Goal: Complete application form

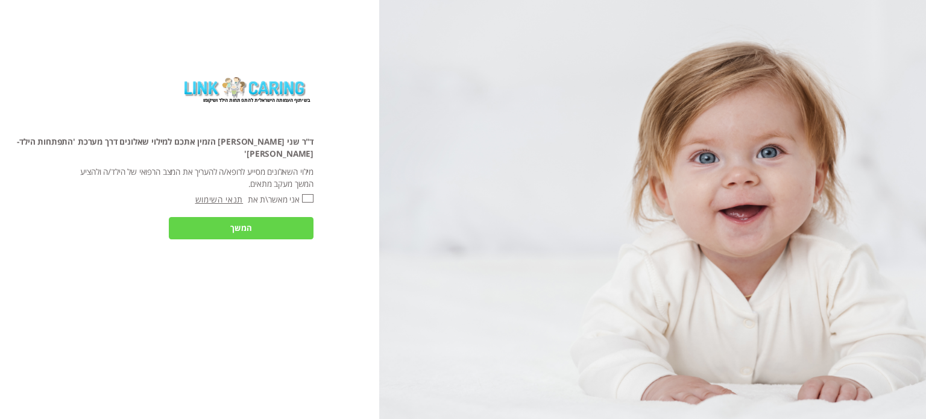
click at [311, 194] on input "אני מאשר\ת את" at bounding box center [307, 198] width 11 height 8
checkbox input "true"
click at [300, 217] on input "המשך" at bounding box center [241, 228] width 145 height 22
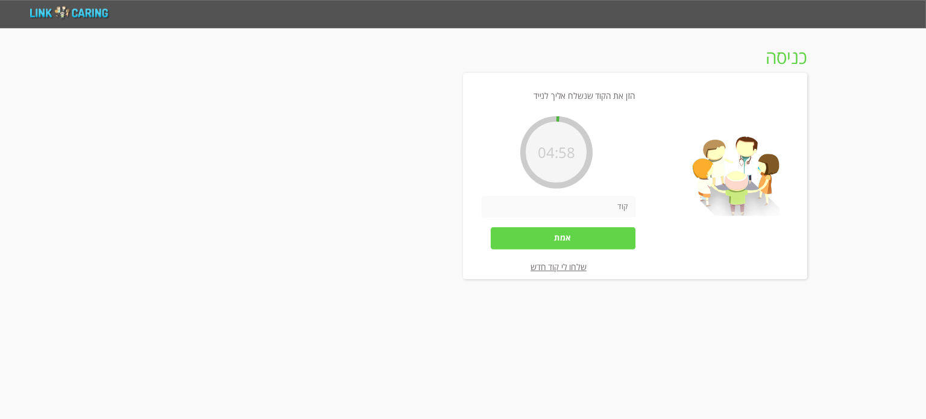
click at [606, 207] on input "number" at bounding box center [557, 206] width 153 height 22
click at [601, 208] on input "number" at bounding box center [557, 206] width 153 height 22
paste input "425434"
type input "425434"
click at [591, 239] on input "אמת" at bounding box center [563, 238] width 145 height 22
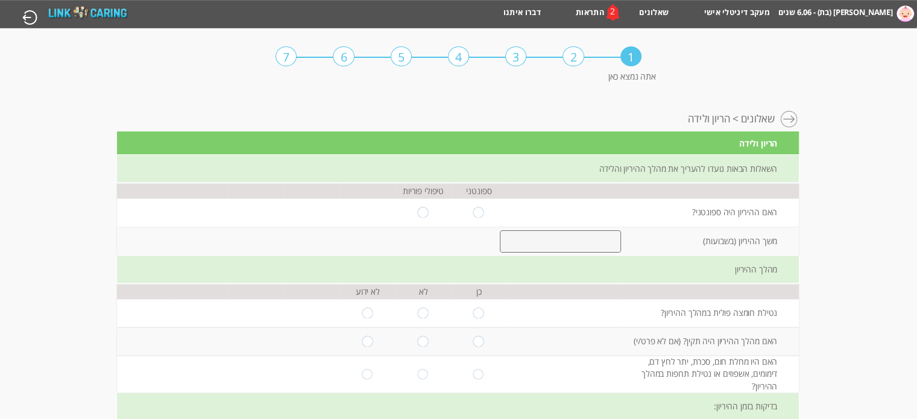
click at [473, 210] on input "radio" at bounding box center [478, 212] width 11 height 11
radio input "true"
click at [536, 239] on input "number" at bounding box center [560, 241] width 121 height 22
type input "38"
click at [417, 311] on input "radio" at bounding box center [422, 313] width 11 height 11
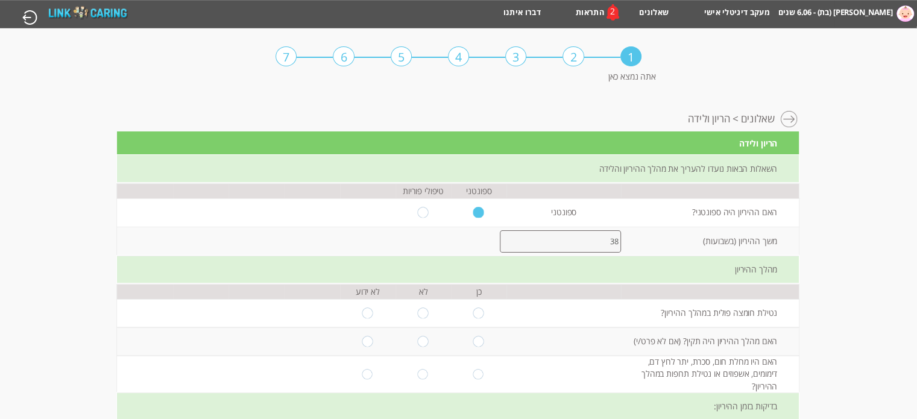
radio input "true"
click at [417, 339] on input "radio" at bounding box center [422, 341] width 11 height 11
radio input "true"
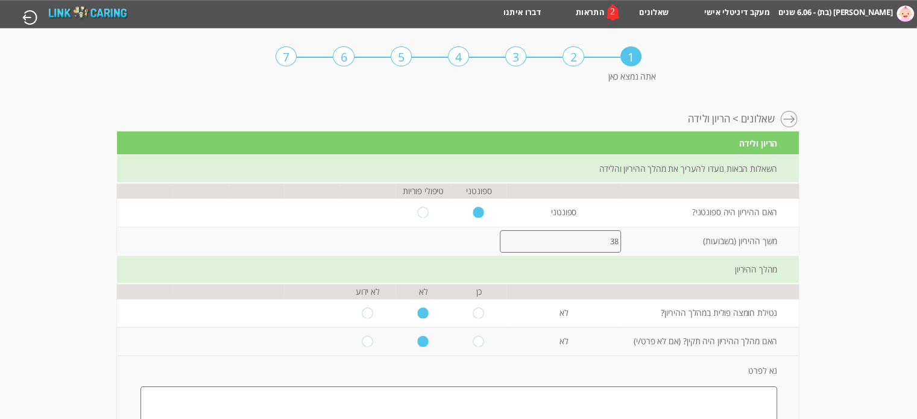
click at [474, 342] on input "radio" at bounding box center [478, 341] width 11 height 11
radio input "true"
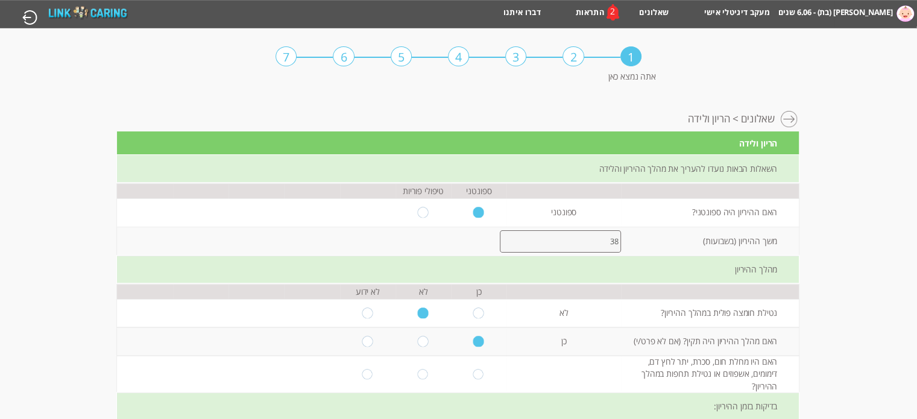
click at [716, 342] on td "האם מהלך ההיריון היה תקין? (אם לא פרט/י)" at bounding box center [710, 341] width 178 height 28
copy td "האם מהלך ההיריון היה תקין? (אם לא פרט/י)"
click at [417, 369] on input "radio" at bounding box center [422, 374] width 11 height 11
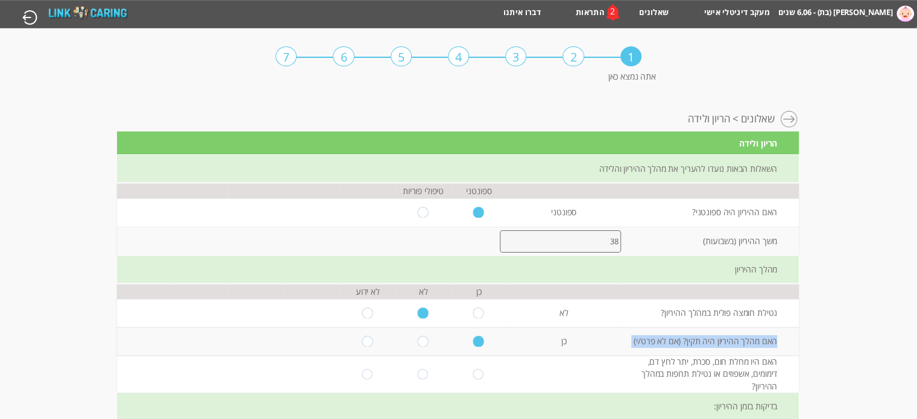
radio input "true"
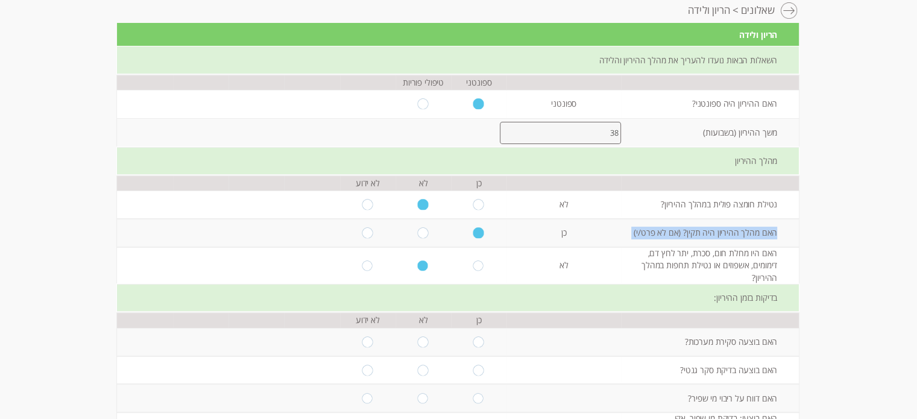
scroll to position [121, 0]
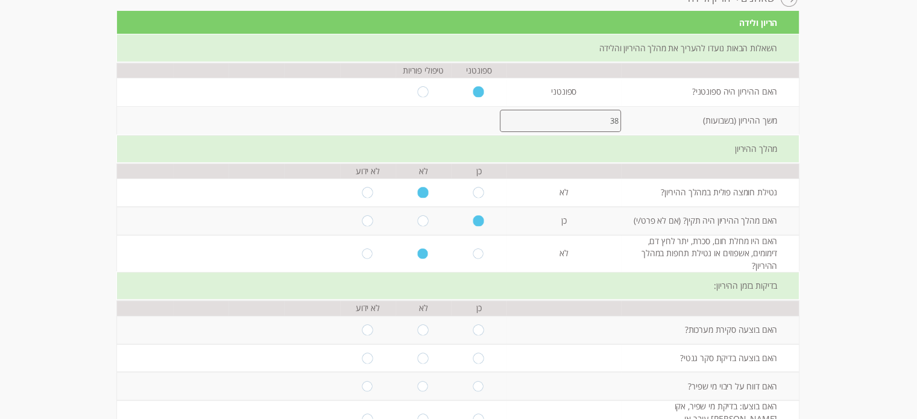
click at [479, 318] on td at bounding box center [478, 330] width 55 height 28
click at [473, 324] on input "radio" at bounding box center [478, 329] width 11 height 11
radio input "true"
click at [474, 353] on input "radio" at bounding box center [478, 358] width 11 height 11
radio input "true"
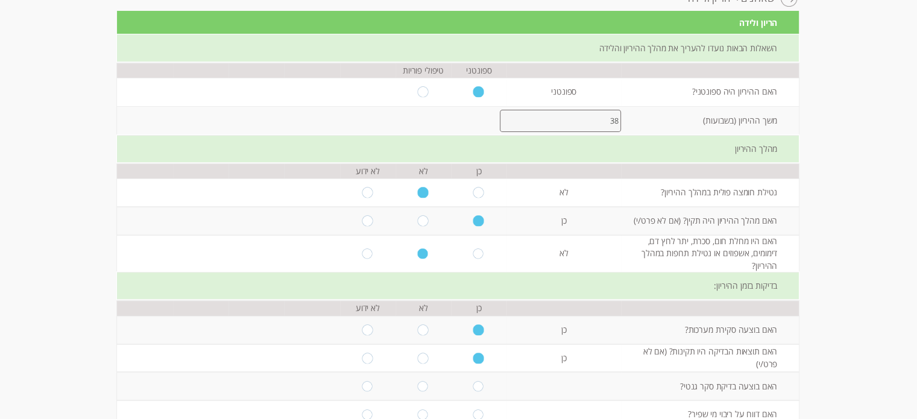
click at [474, 381] on input "radio" at bounding box center [478, 386] width 11 height 11
radio input "true"
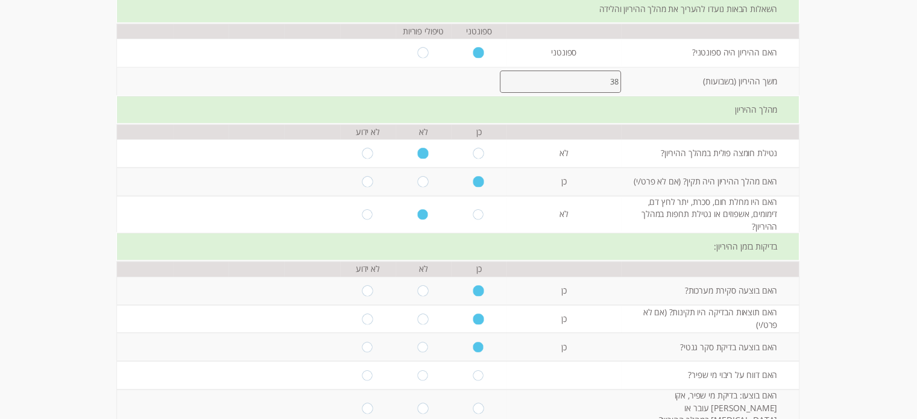
scroll to position [181, 0]
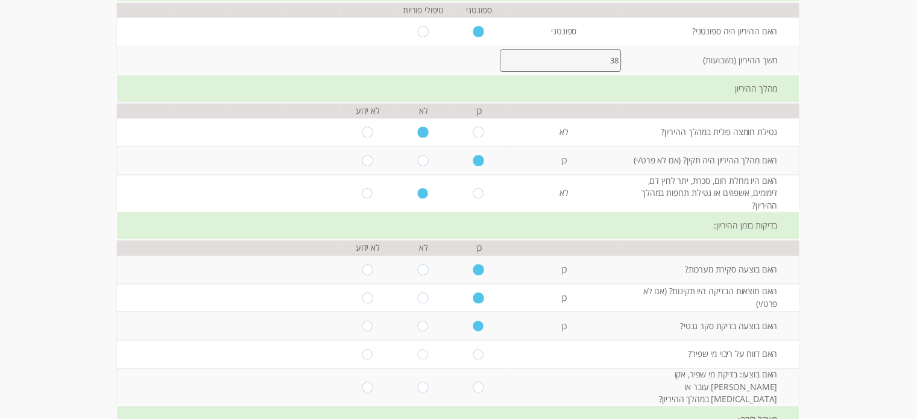
click at [417, 349] on input "radio" at bounding box center [422, 354] width 11 height 11
radio input "true"
click at [473, 381] on input "radio" at bounding box center [478, 386] width 11 height 11
radio input "true"
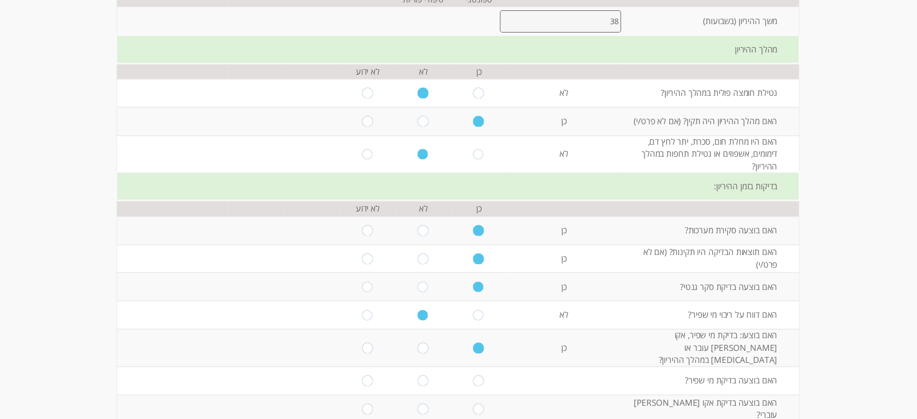
scroll to position [241, 0]
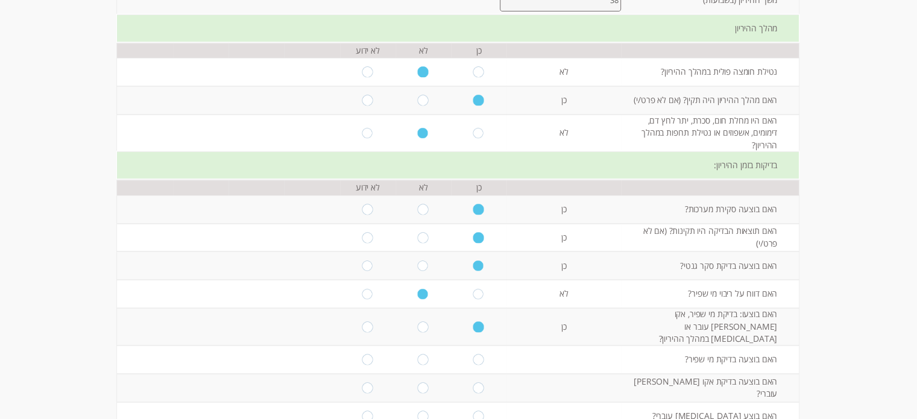
click at [473, 354] on input "radio" at bounding box center [478, 359] width 11 height 11
radio input "true"
click at [473, 382] on input "radio" at bounding box center [478, 387] width 11 height 11
radio input "true"
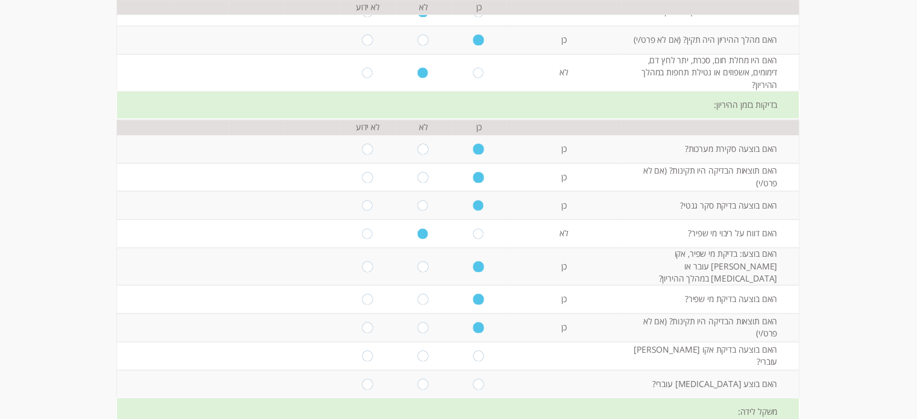
click at [473, 350] on input "radio" at bounding box center [478, 355] width 11 height 11
radio input "true"
click at [473, 378] on input "radio" at bounding box center [478, 383] width 11 height 11
radio input "true"
drag, startPoint x: 37, startPoint y: 219, endPoint x: 67, endPoint y: 191, distance: 40.9
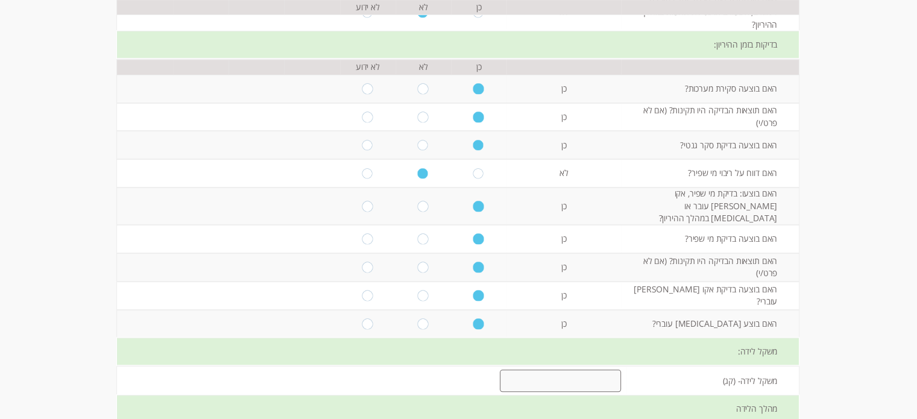
click at [572, 369] on input "number" at bounding box center [560, 380] width 121 height 22
drag, startPoint x: 609, startPoint y: 359, endPoint x: 623, endPoint y: 361, distance: 14.1
click at [623, 366] on tr "משקל לידה- (קג) 2.8" at bounding box center [457, 380] width 681 height 28
type input "2.3"
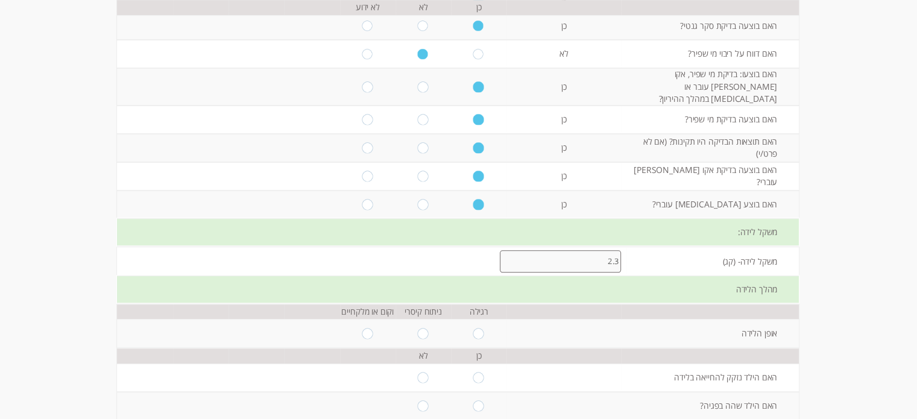
scroll to position [482, 0]
click at [473, 327] on input "radio" at bounding box center [478, 332] width 11 height 11
radio input "true"
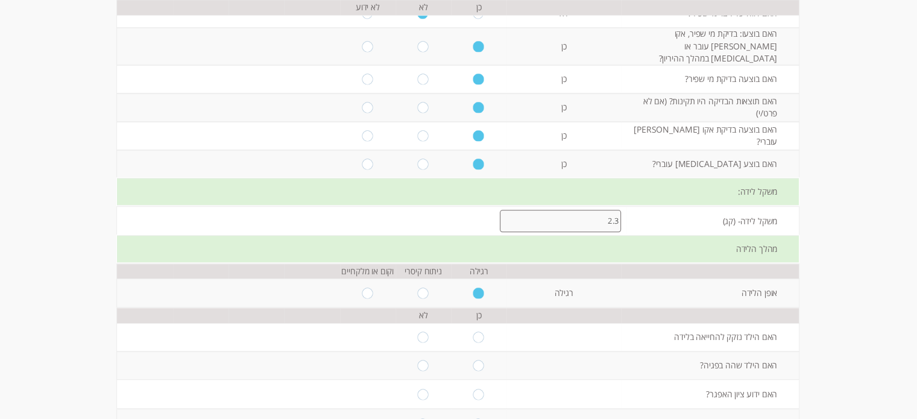
scroll to position [542, 0]
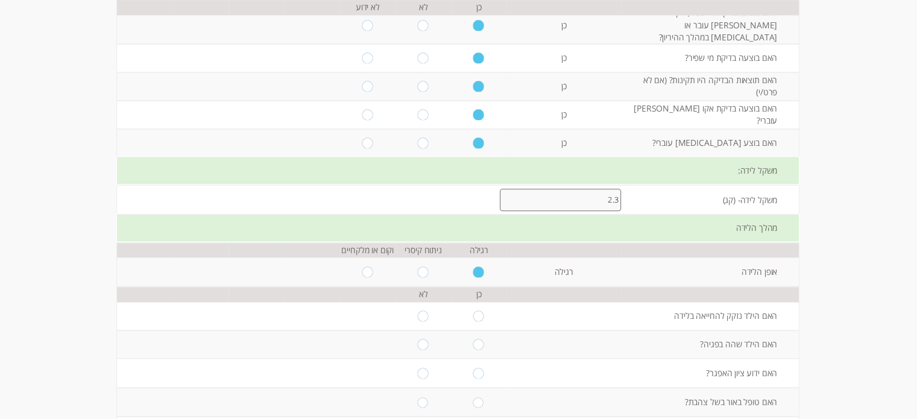
click at [417, 310] on input "radio" at bounding box center [422, 315] width 11 height 11
radio input "true"
click at [418, 339] on input "radio" at bounding box center [422, 344] width 11 height 11
radio input "true"
click at [418, 368] on input "radio" at bounding box center [422, 373] width 11 height 11
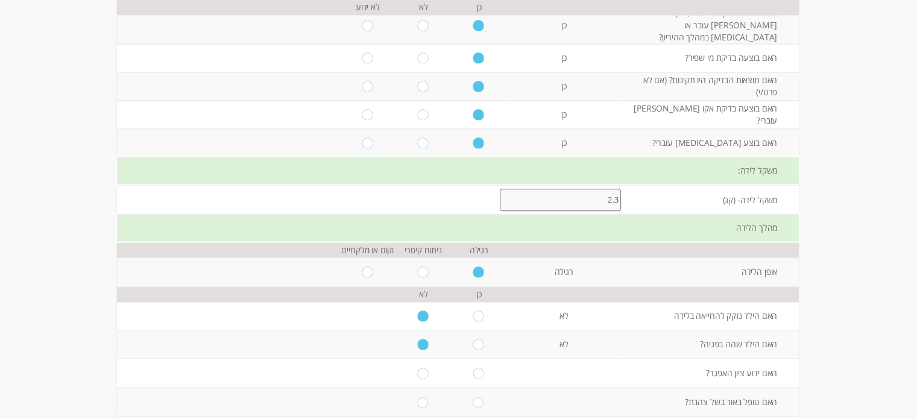
radio input "true"
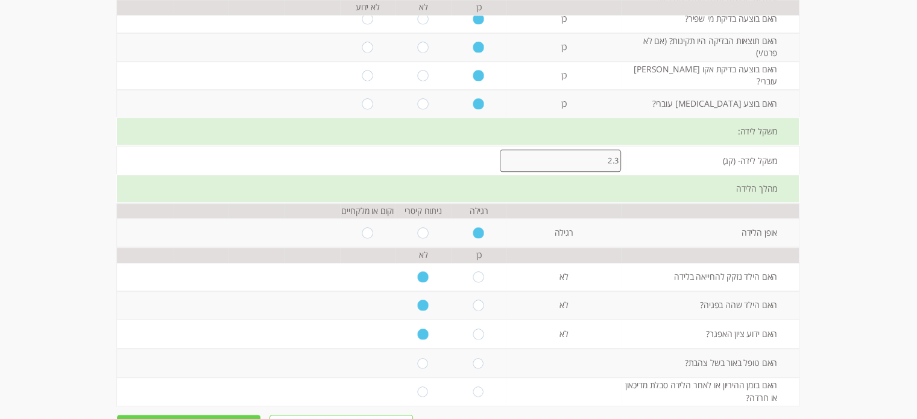
scroll to position [603, 0]
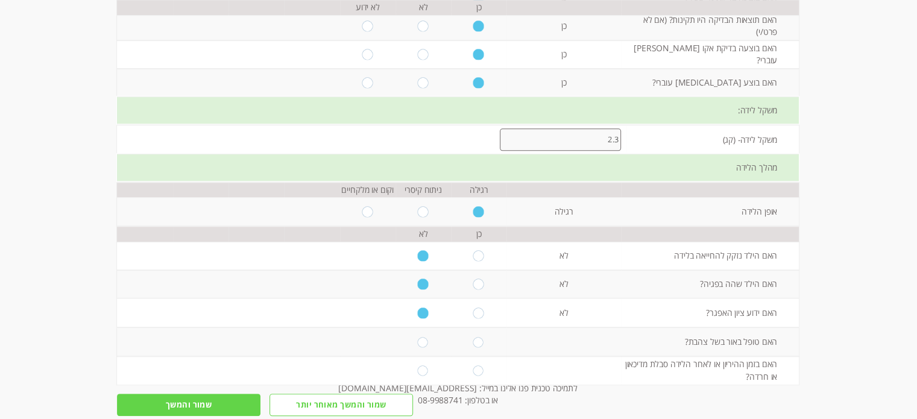
click at [417, 337] on input "radio" at bounding box center [422, 342] width 11 height 11
radio input "true"
click at [417, 365] on input "radio" at bounding box center [422, 370] width 11 height 11
radio input "true"
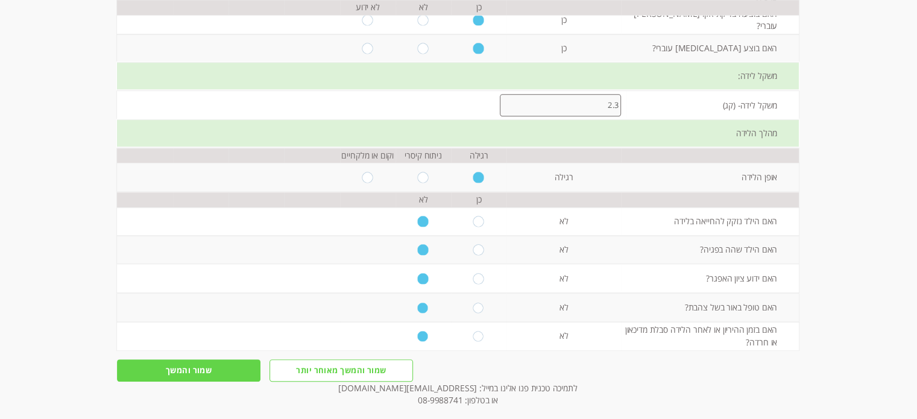
scroll to position [652, 0]
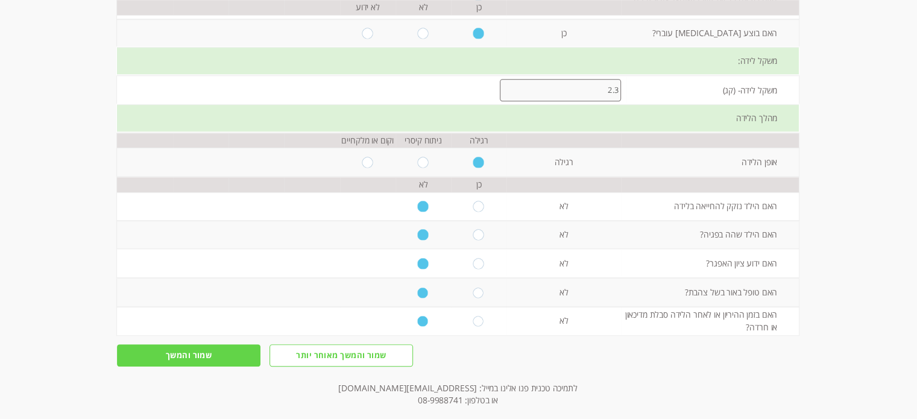
click at [181, 344] on input "שמור והמשך" at bounding box center [188, 355] width 143 height 22
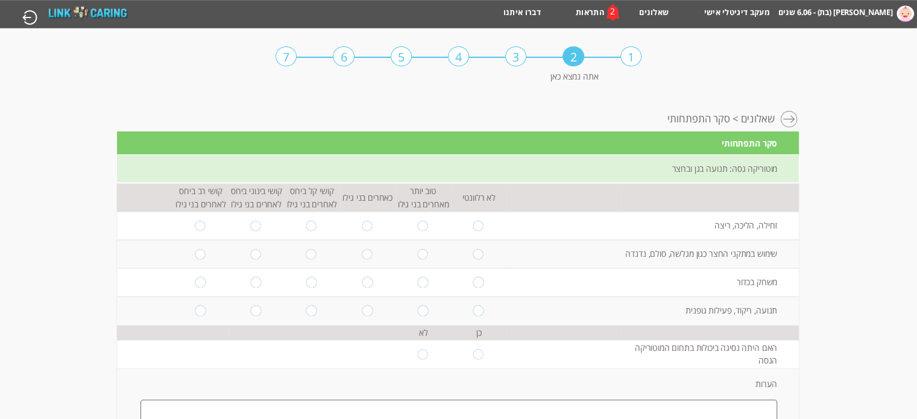
click at [195, 221] on input "radio" at bounding box center [200, 226] width 11 height 11
radio input "true"
click at [195, 252] on input "radio" at bounding box center [200, 254] width 11 height 11
radio input "true"
click at [195, 281] on input "radio" at bounding box center [200, 282] width 11 height 11
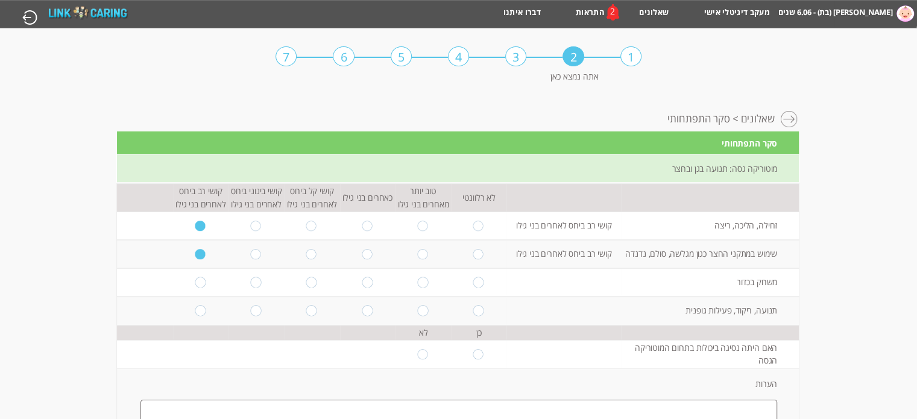
radio input "true"
click at [251, 256] on input "radio" at bounding box center [256, 254] width 11 height 11
radio input "true"
click at [251, 282] on input "radio" at bounding box center [256, 282] width 11 height 11
radio input "true"
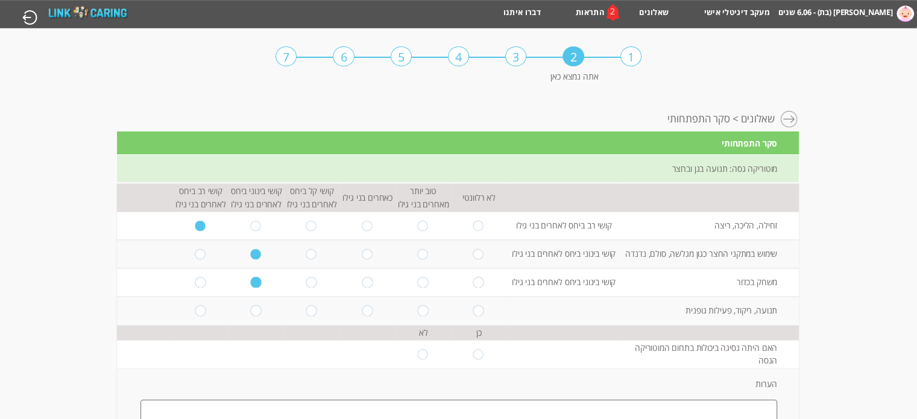
click at [251, 309] on input "radio" at bounding box center [256, 311] width 11 height 11
radio input "true"
click at [421, 356] on input "radio" at bounding box center [422, 354] width 11 height 11
radio input "true"
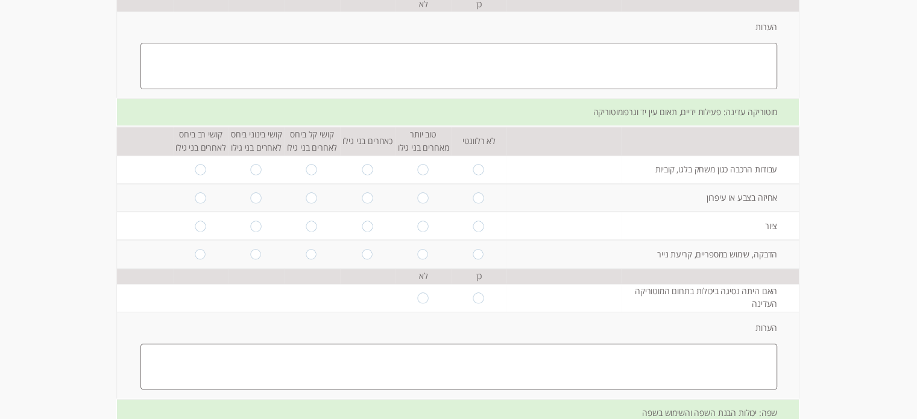
scroll to position [362, 0]
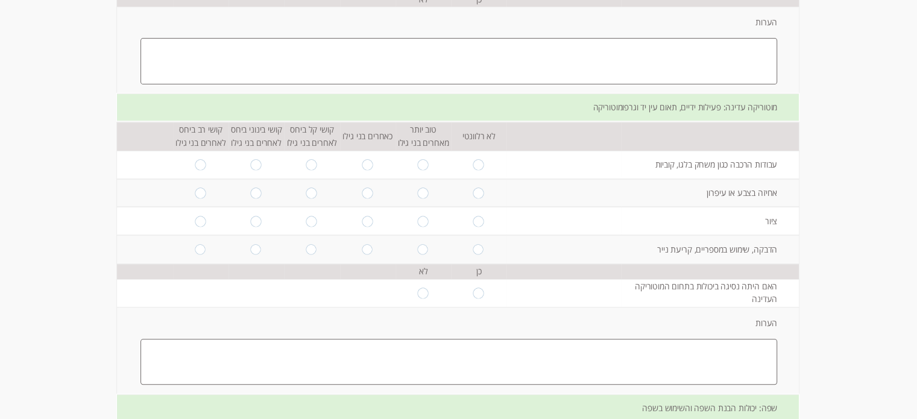
click at [417, 292] on input "radio" at bounding box center [422, 292] width 11 height 11
radio input "true"
click at [306, 163] on input "radio" at bounding box center [311, 164] width 11 height 11
radio input "true"
click at [306, 193] on input "radio" at bounding box center [311, 192] width 11 height 11
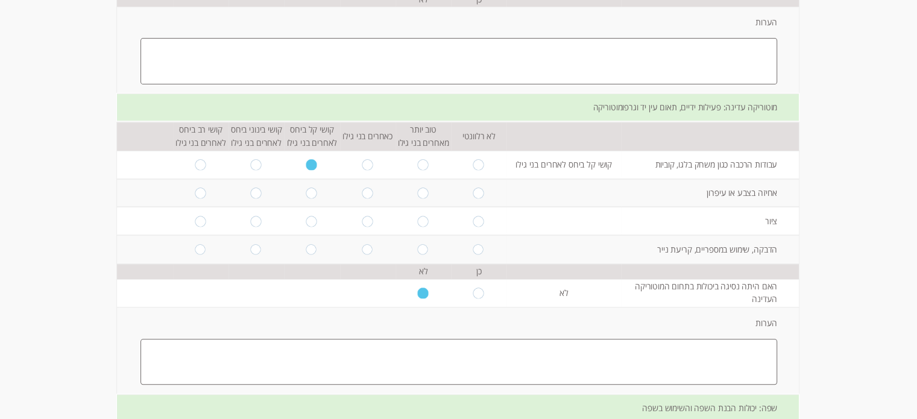
radio input "true"
click at [312, 224] on td at bounding box center [311, 221] width 55 height 28
click at [306, 221] on input "radio" at bounding box center [311, 221] width 11 height 11
radio input "true"
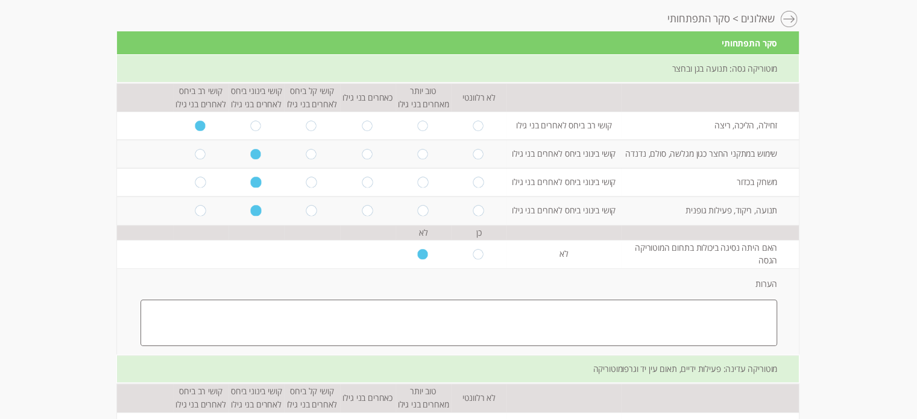
scroll to position [121, 0]
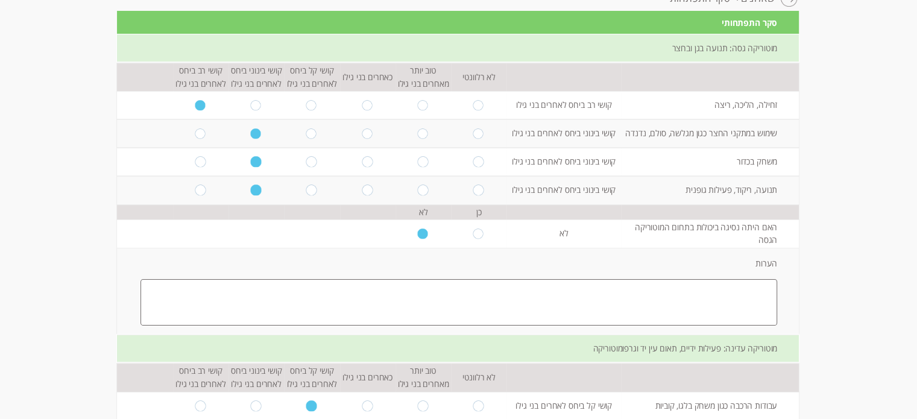
drag, startPoint x: 48, startPoint y: 218, endPoint x: 64, endPoint y: 204, distance: 21.8
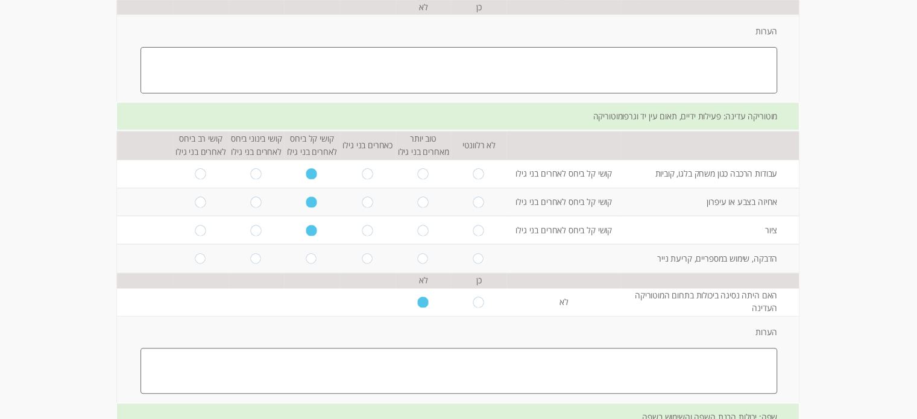
scroll to position [362, 0]
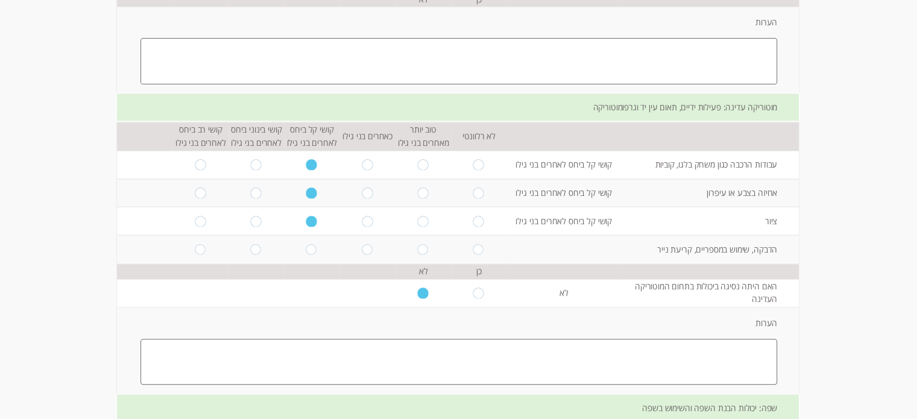
drag, startPoint x: 77, startPoint y: 183, endPoint x: 99, endPoint y: 144, distance: 45.1
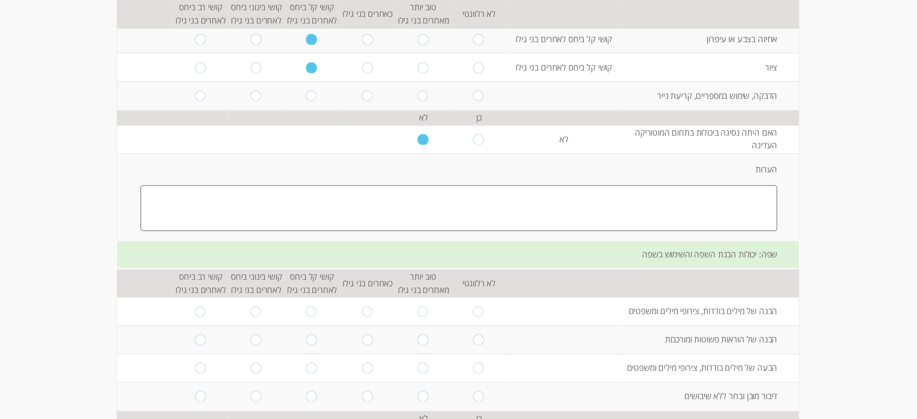
scroll to position [542, 0]
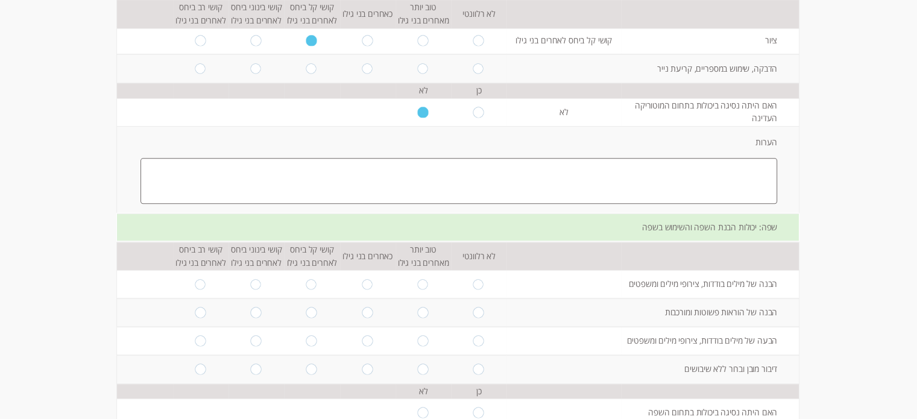
click at [195, 286] on input "radio" at bounding box center [200, 284] width 11 height 11
radio input "true"
drag, startPoint x: 190, startPoint y: 303, endPoint x: 190, endPoint y: 315, distance: 11.4
click at [190, 308] on td at bounding box center [200, 312] width 55 height 28
click at [189, 303] on td at bounding box center [200, 312] width 55 height 28
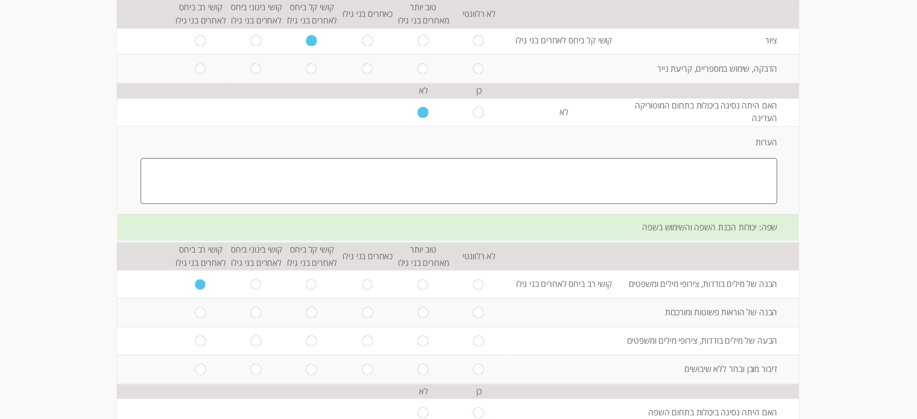
click at [195, 313] on input "radio" at bounding box center [200, 312] width 11 height 11
radio input "true"
click at [197, 350] on td at bounding box center [200, 341] width 55 height 28
click at [190, 347] on td at bounding box center [200, 341] width 55 height 28
click at [195, 337] on input "radio" at bounding box center [200, 341] width 11 height 11
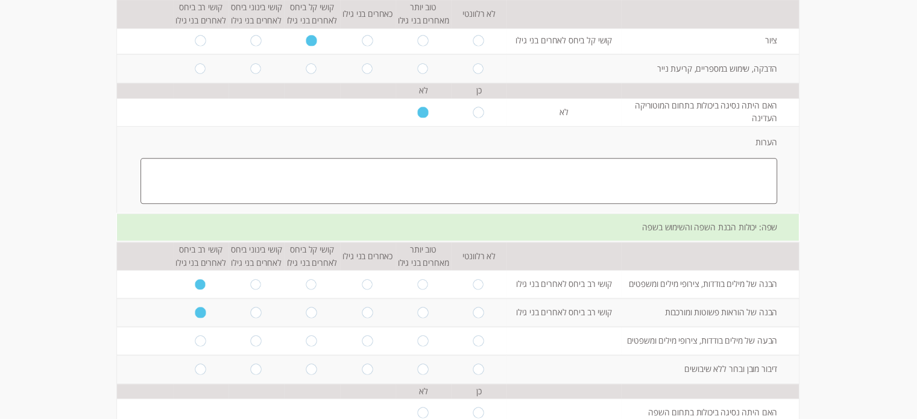
radio input "true"
click at [195, 363] on input "radio" at bounding box center [200, 368] width 11 height 11
radio input "true"
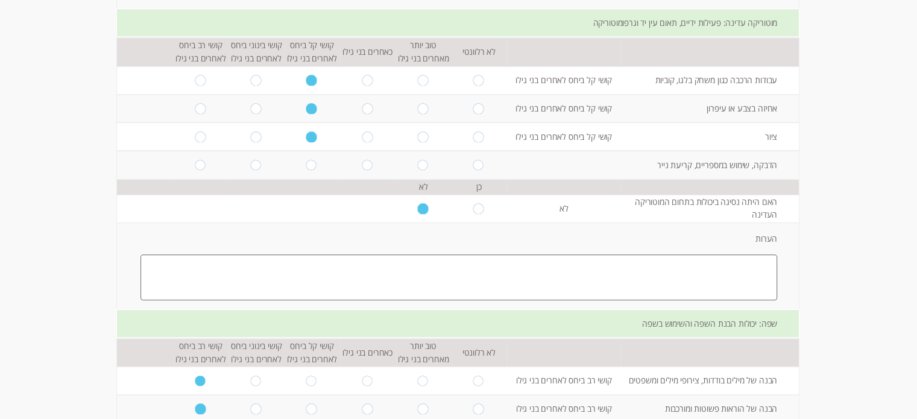
scroll to position [362, 0]
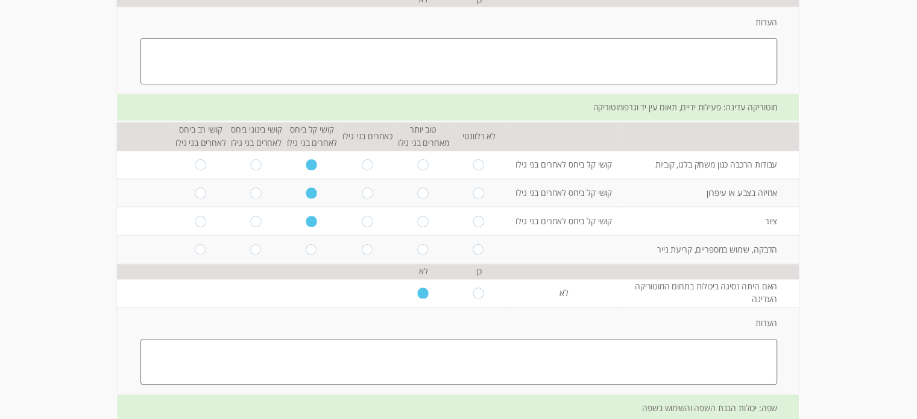
click at [195, 218] on input "radio" at bounding box center [200, 221] width 11 height 11
radio input "true"
click at [195, 196] on input "radio" at bounding box center [200, 192] width 11 height 11
radio input "true"
click at [193, 169] on td at bounding box center [200, 165] width 55 height 28
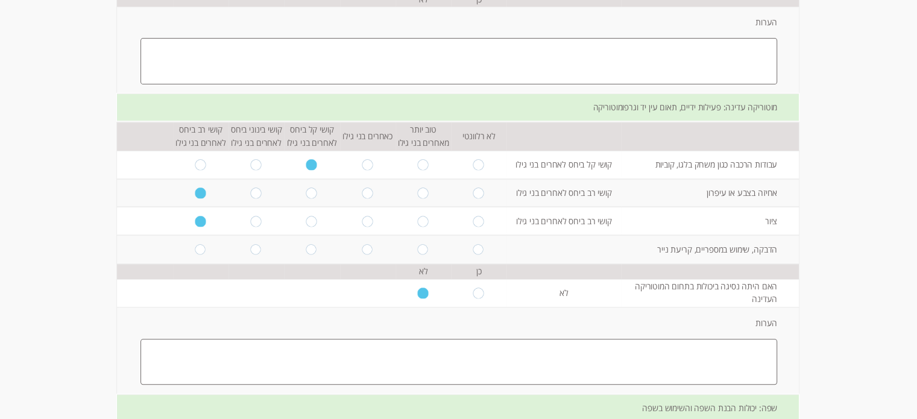
click at [195, 163] on input "radio" at bounding box center [200, 164] width 11 height 11
radio input "true"
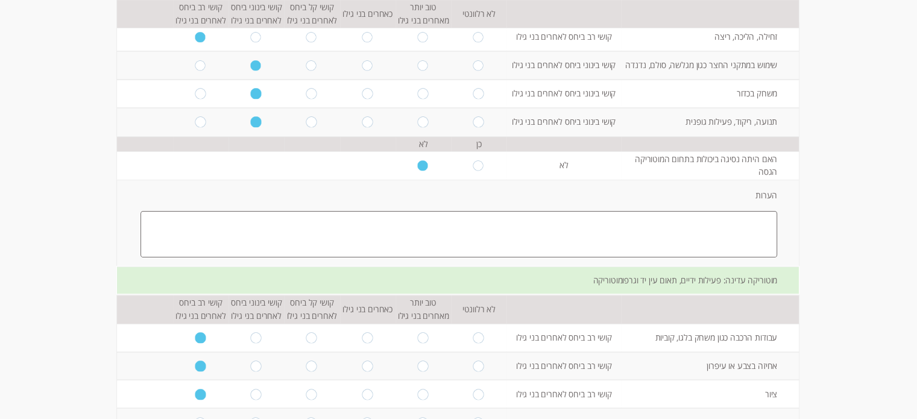
scroll to position [121, 0]
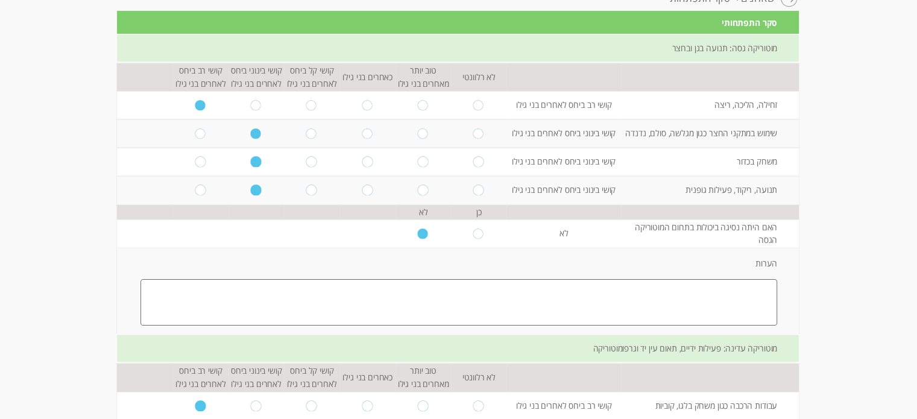
click at [195, 133] on input "radio" at bounding box center [200, 133] width 11 height 11
radio input "true"
click at [195, 164] on input "radio" at bounding box center [200, 162] width 11 height 11
radio input "true"
click at [195, 185] on input "radio" at bounding box center [200, 190] width 11 height 11
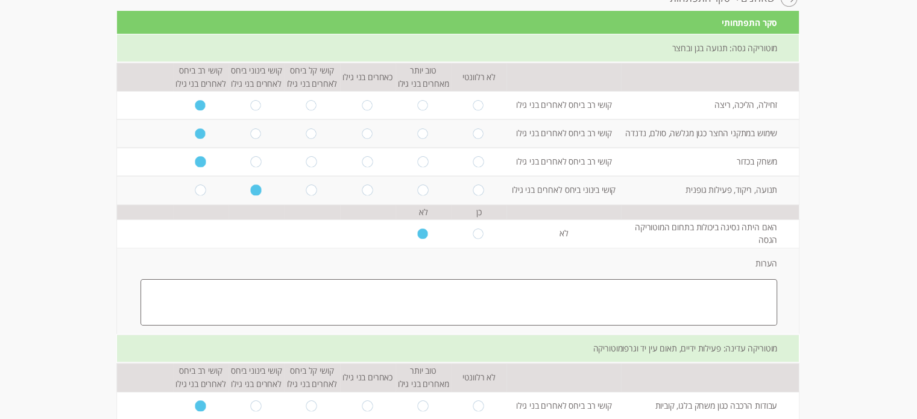
radio input "true"
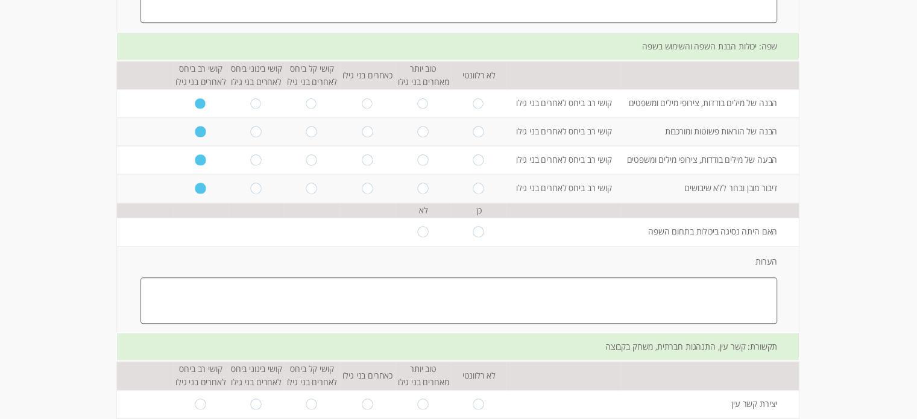
scroll to position [964, 0]
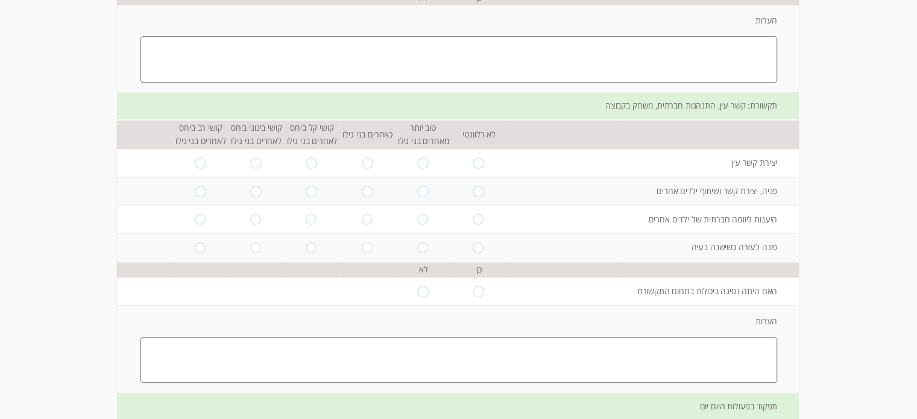
click at [306, 160] on input "radio" at bounding box center [311, 162] width 11 height 11
radio input "true"
click at [306, 159] on input "radio" at bounding box center [311, 162] width 11 height 11
click at [417, 289] on input "radio" at bounding box center [422, 291] width 11 height 11
radio input "true"
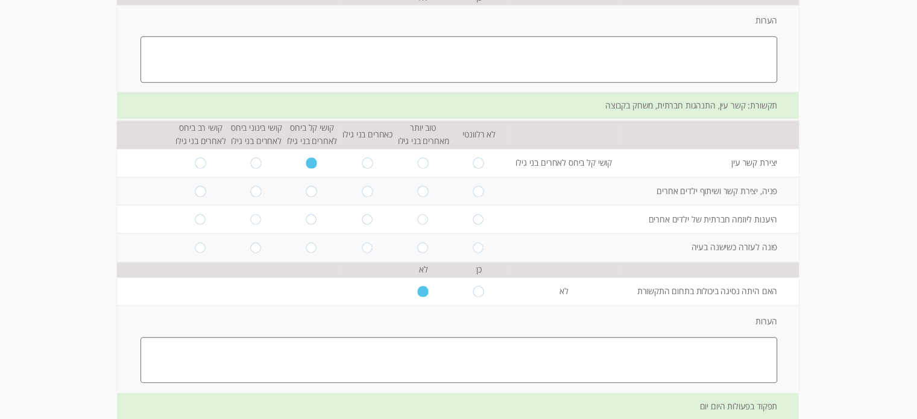
click at [309, 186] on input "radio" at bounding box center [311, 191] width 11 height 11
radio input "true"
click at [248, 149] on td at bounding box center [255, 163] width 55 height 28
click at [251, 162] on input "radio" at bounding box center [256, 162] width 11 height 11
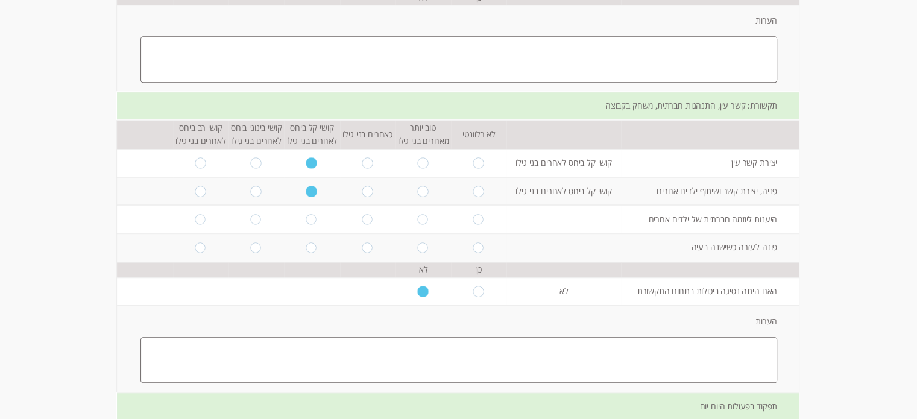
radio input "true"
click at [251, 187] on input "radio" at bounding box center [256, 191] width 11 height 11
radio input "true"
drag, startPoint x: 248, startPoint y: 205, endPoint x: 248, endPoint y: 221, distance: 15.7
click at [248, 205] on td at bounding box center [255, 219] width 55 height 28
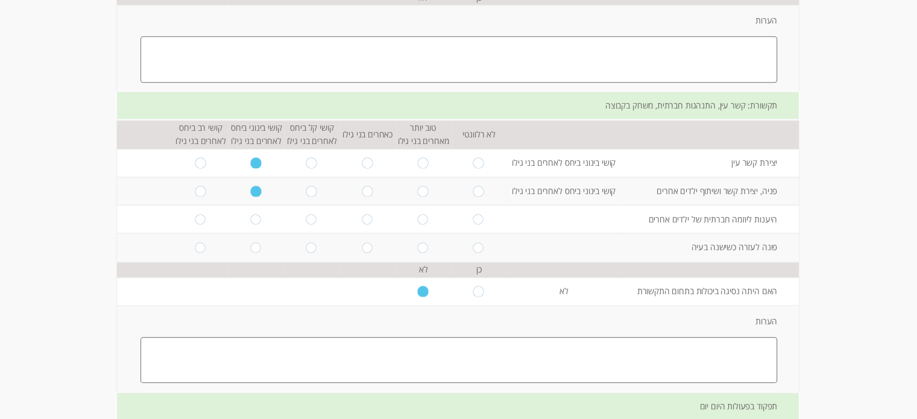
click at [251, 219] on input "radio" at bounding box center [256, 219] width 11 height 11
radio input "true"
click at [251, 242] on input "radio" at bounding box center [256, 247] width 11 height 11
radio input "true"
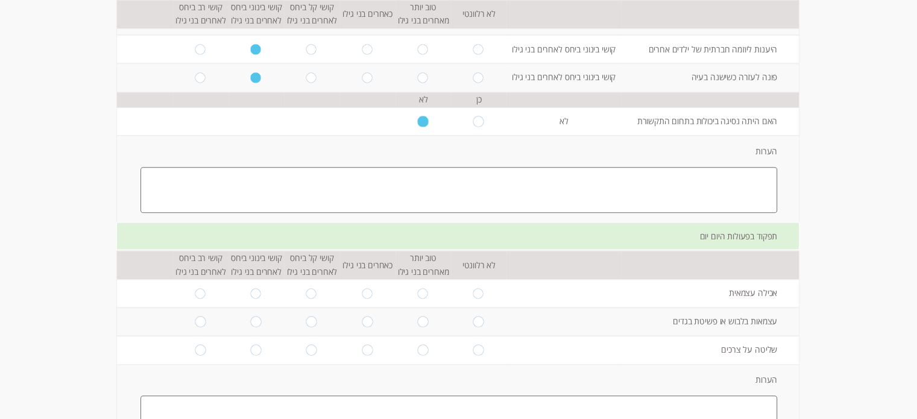
scroll to position [1145, 0]
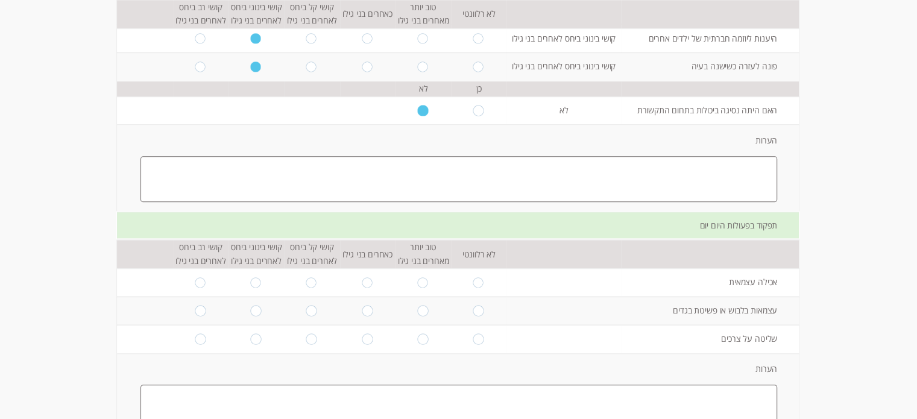
click at [242, 278] on td at bounding box center [255, 282] width 55 height 28
click at [255, 276] on td at bounding box center [255, 282] width 55 height 28
click at [251, 280] on input "radio" at bounding box center [256, 282] width 11 height 11
radio input "true"
click at [251, 306] on input "radio" at bounding box center [256, 311] width 11 height 11
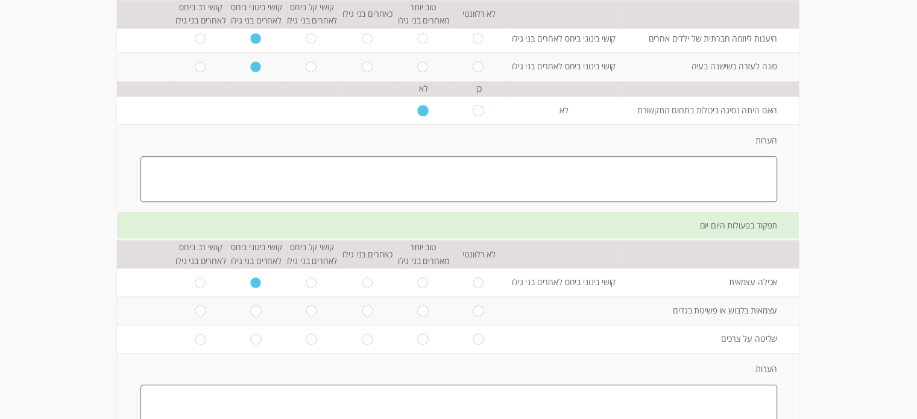
radio input "true"
click at [306, 333] on input "radio" at bounding box center [311, 338] width 11 height 11
radio input "true"
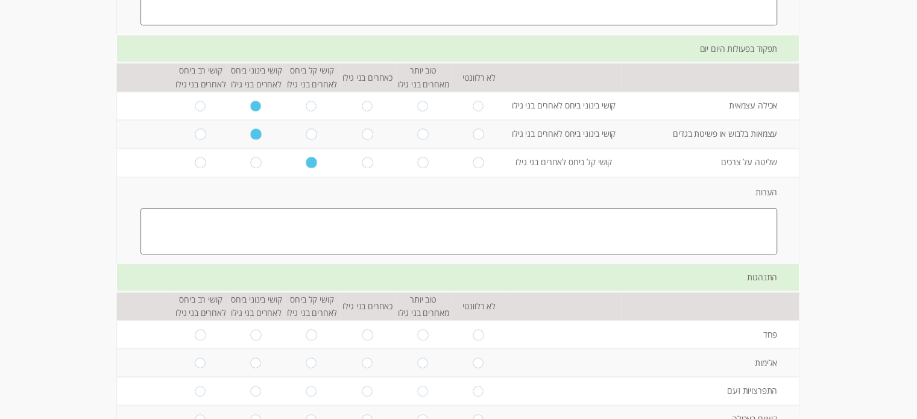
scroll to position [1386, 0]
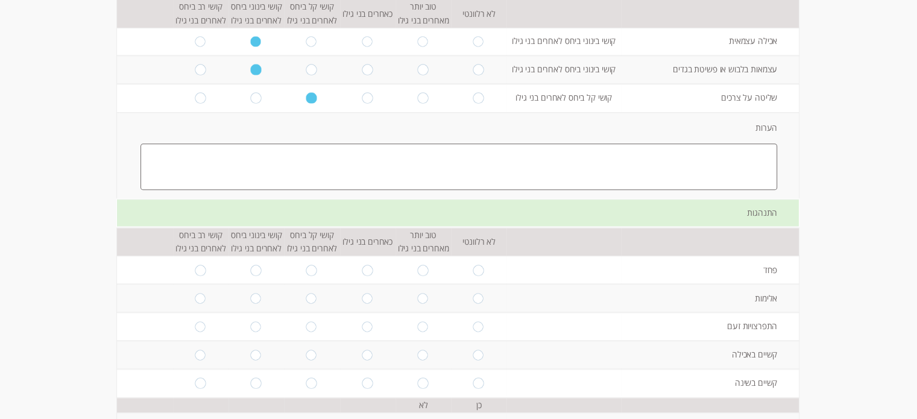
click at [362, 379] on input "radio" at bounding box center [367, 383] width 11 height 11
radio input "true"
click at [362, 350] on input "radio" at bounding box center [367, 355] width 11 height 11
radio input "true"
click at [362, 321] on input "radio" at bounding box center [367, 326] width 11 height 11
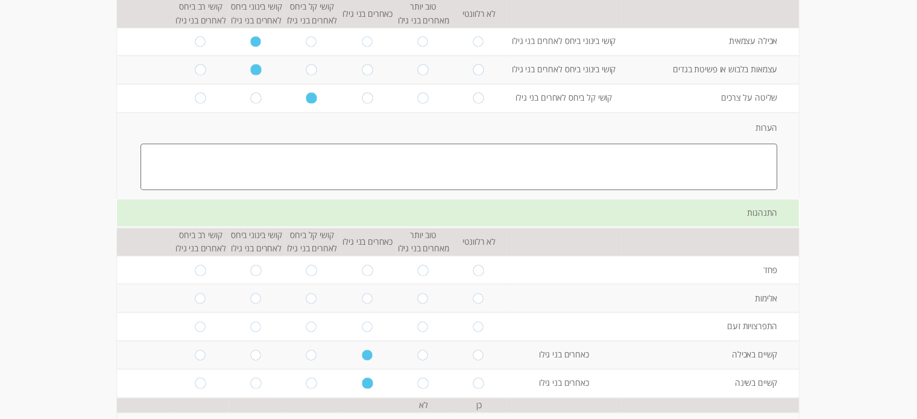
radio input "true"
click at [364, 293] on input "radio" at bounding box center [367, 298] width 11 height 11
radio input "true"
click at [372, 264] on td at bounding box center [367, 270] width 55 height 28
click at [362, 259] on td at bounding box center [367, 270] width 55 height 28
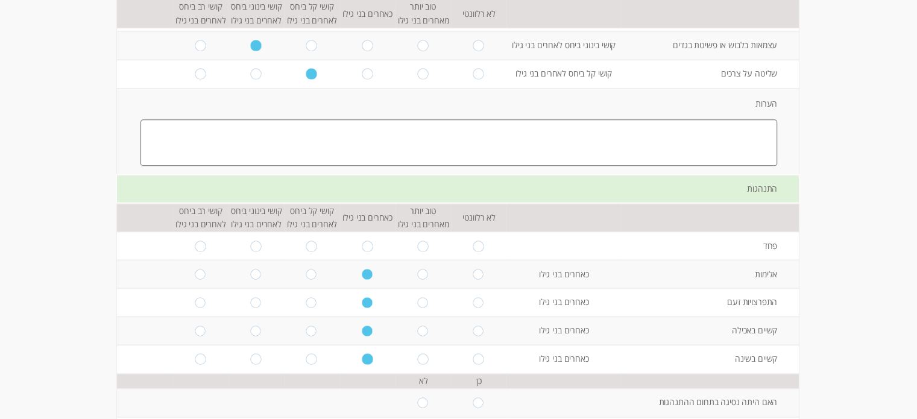
scroll to position [1446, 0]
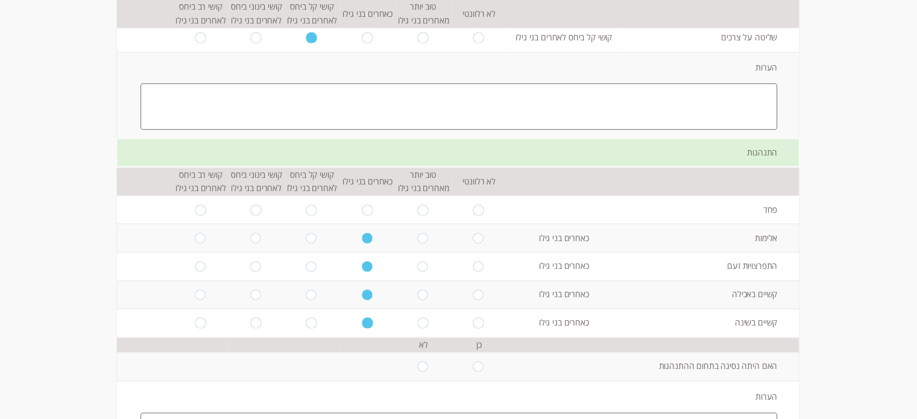
click at [362, 212] on td at bounding box center [367, 209] width 55 height 28
click at [362, 204] on input "radio" at bounding box center [367, 209] width 11 height 11
radio input "true"
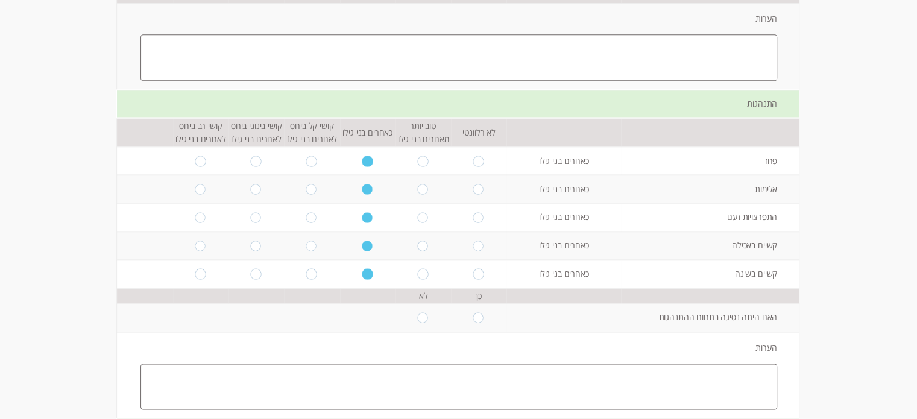
scroll to position [1567, 0]
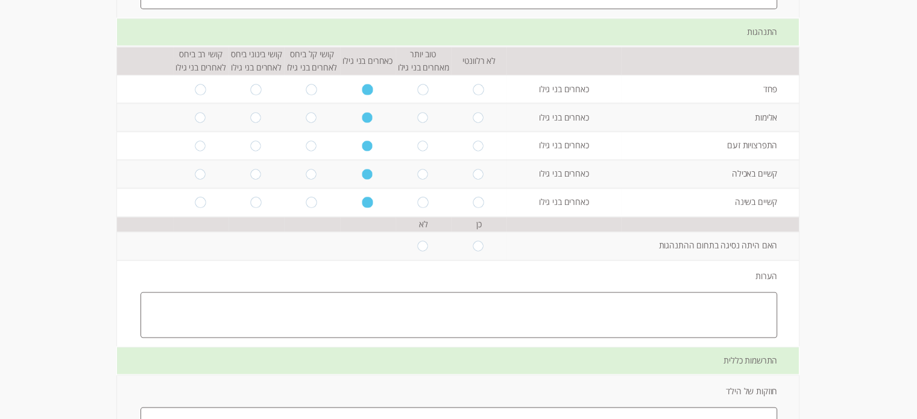
click at [417, 240] on input "radio" at bounding box center [422, 245] width 11 height 11
radio input "true"
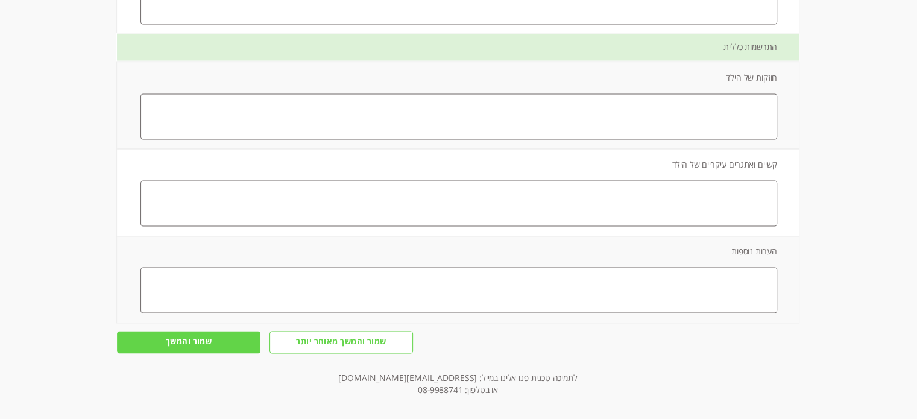
scroll to position [1881, 0]
click at [588, 105] on textarea at bounding box center [458, 115] width 636 height 46
click at [436, 228] on td "קשיים ואתגרים עיקריים של הילד" at bounding box center [458, 191] width 679 height 86
click at [432, 209] on textarea at bounding box center [458, 202] width 636 height 46
type textarea "תלות בדמות בוגרת"
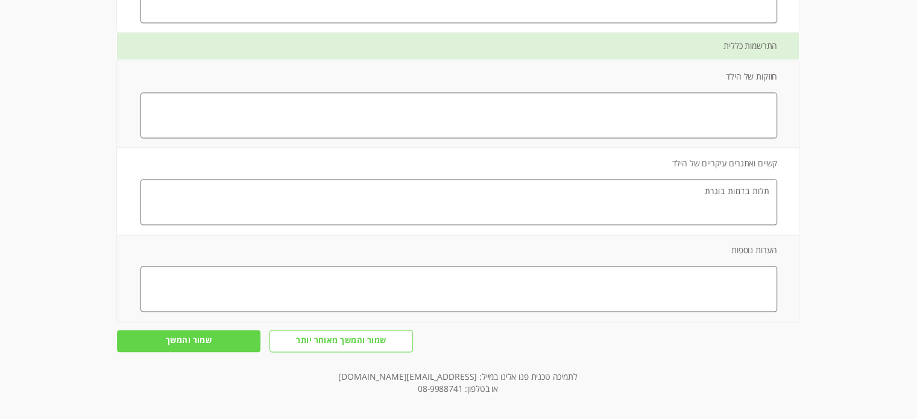
click at [192, 330] on input "שמור והמשך" at bounding box center [188, 341] width 143 height 22
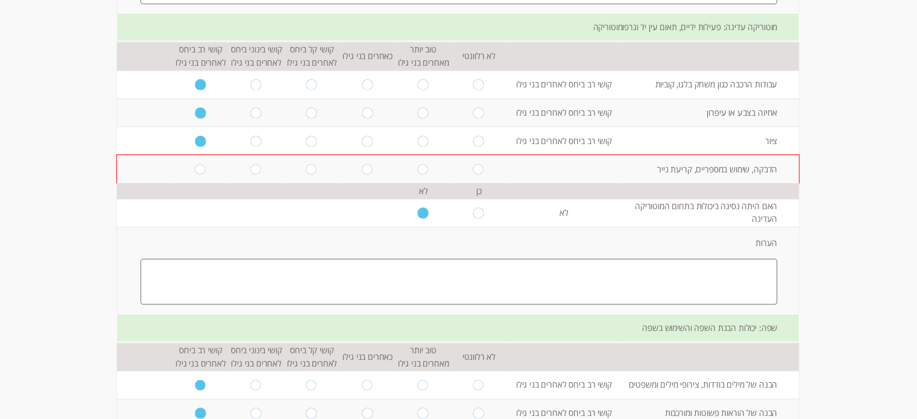
scroll to position [415, 0]
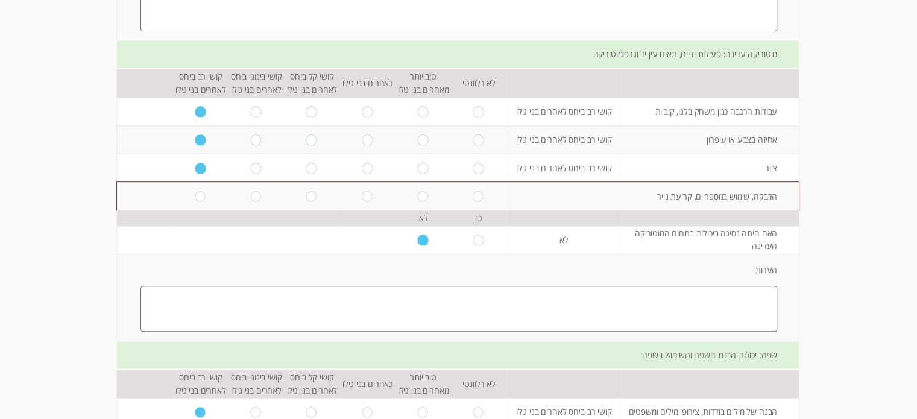
click at [195, 191] on input "radio" at bounding box center [200, 196] width 11 height 11
radio input "true"
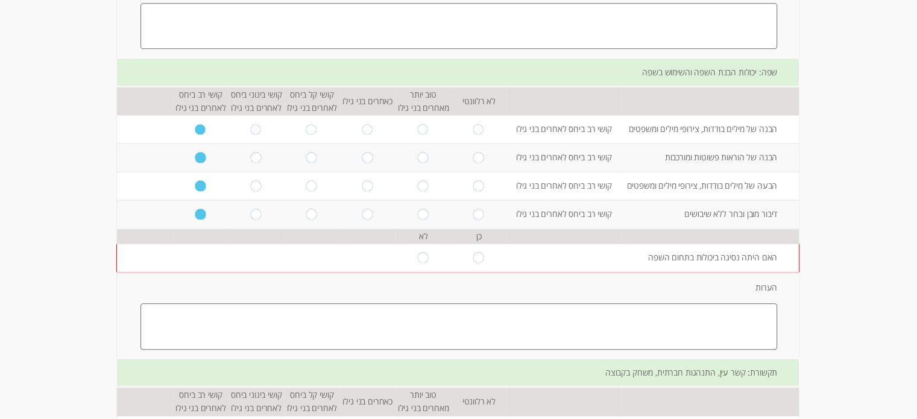
scroll to position [1881, 0]
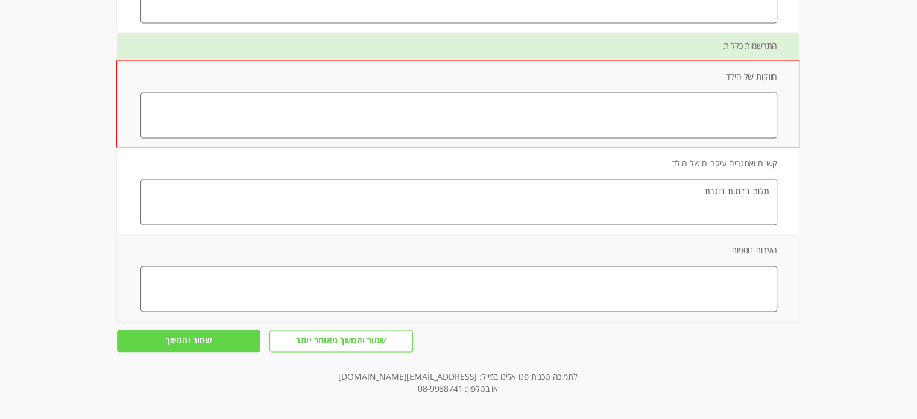
click at [201, 330] on input "שמור והמשך" at bounding box center [188, 341] width 143 height 22
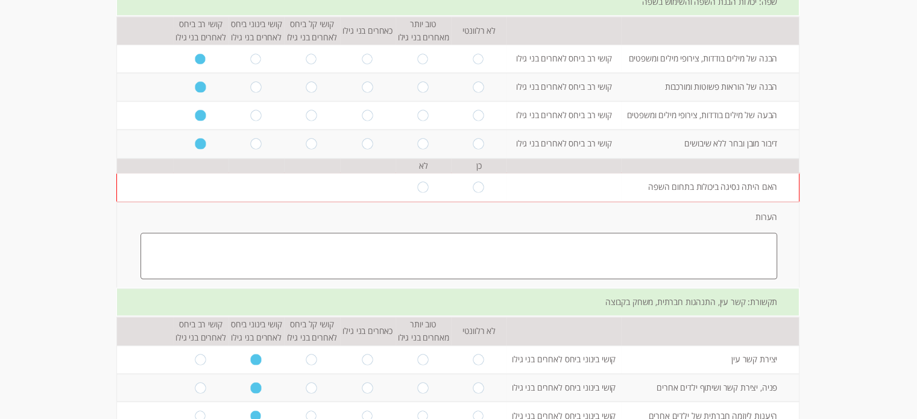
scroll to position [757, 0]
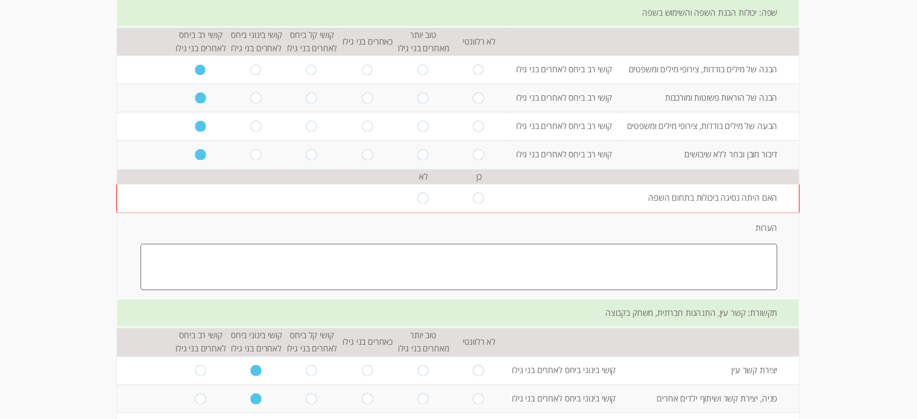
click at [418, 193] on input "radio" at bounding box center [422, 198] width 11 height 11
radio input "true"
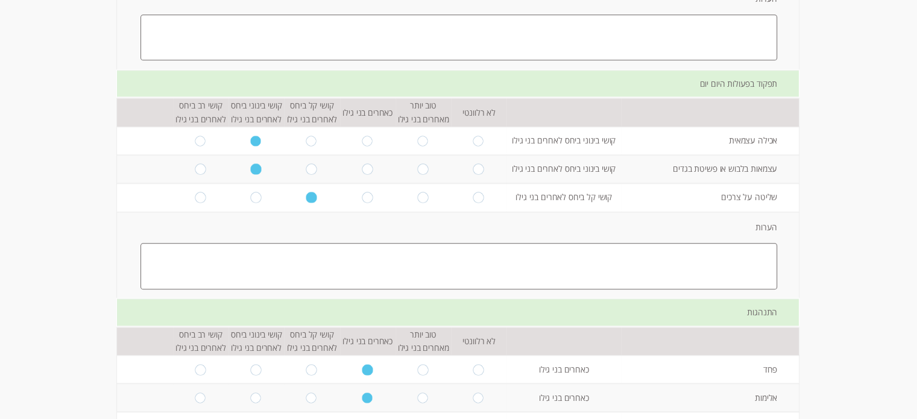
scroll to position [1881, 0]
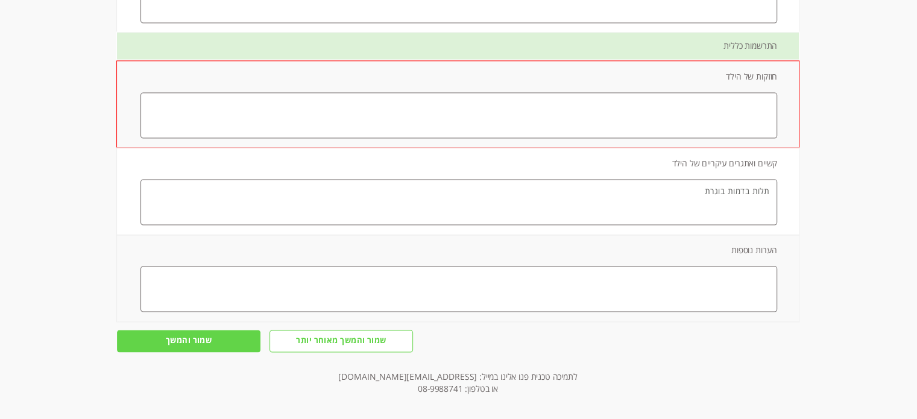
click at [202, 330] on input "שמור והמשך" at bounding box center [188, 341] width 143 height 22
click at [610, 108] on textarea at bounding box center [458, 115] width 636 height 46
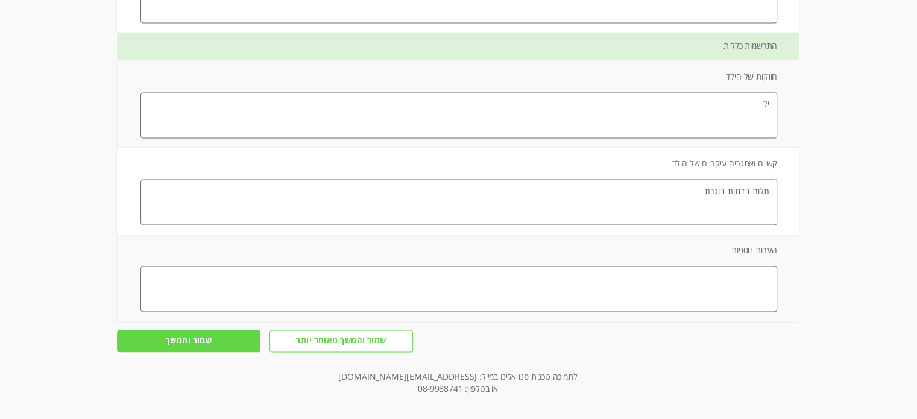
type textarea "י"
type textarea "נ"
click at [350, 330] on input "שמור והמשך מאוחר יותר" at bounding box center [340, 341] width 143 height 22
type input "אישור"
